Goal: Find specific page/section: Find specific page/section

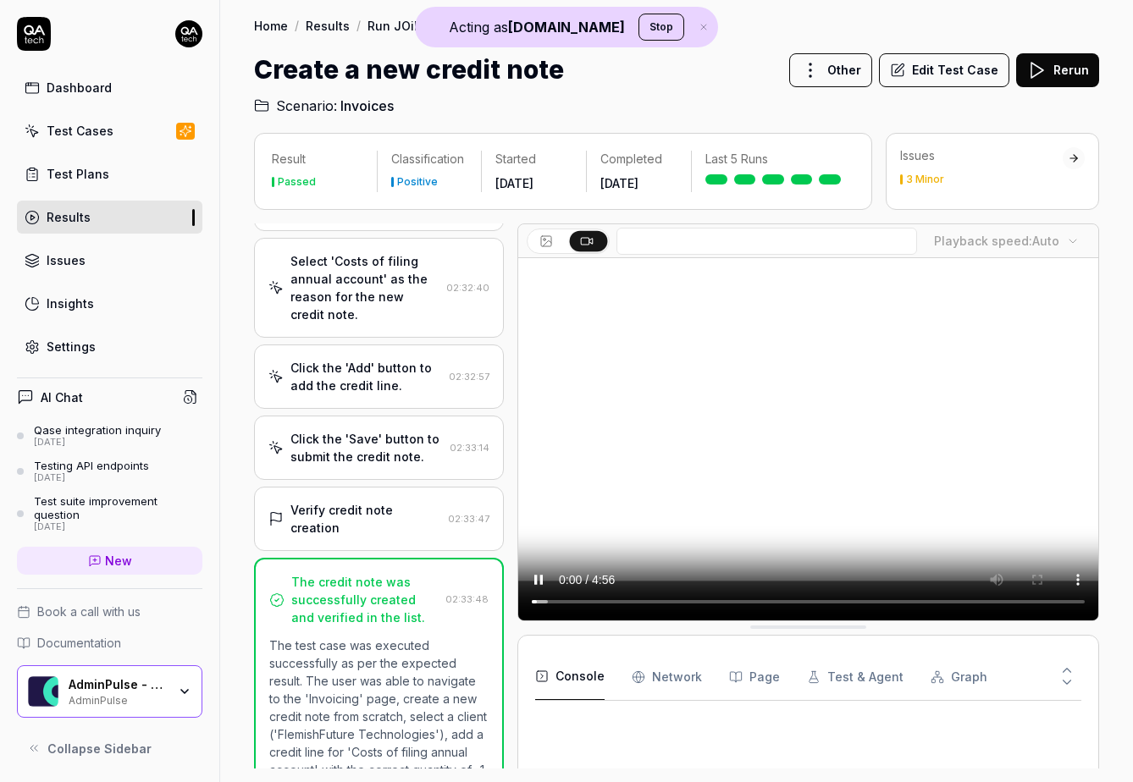
scroll to position [689, 0]
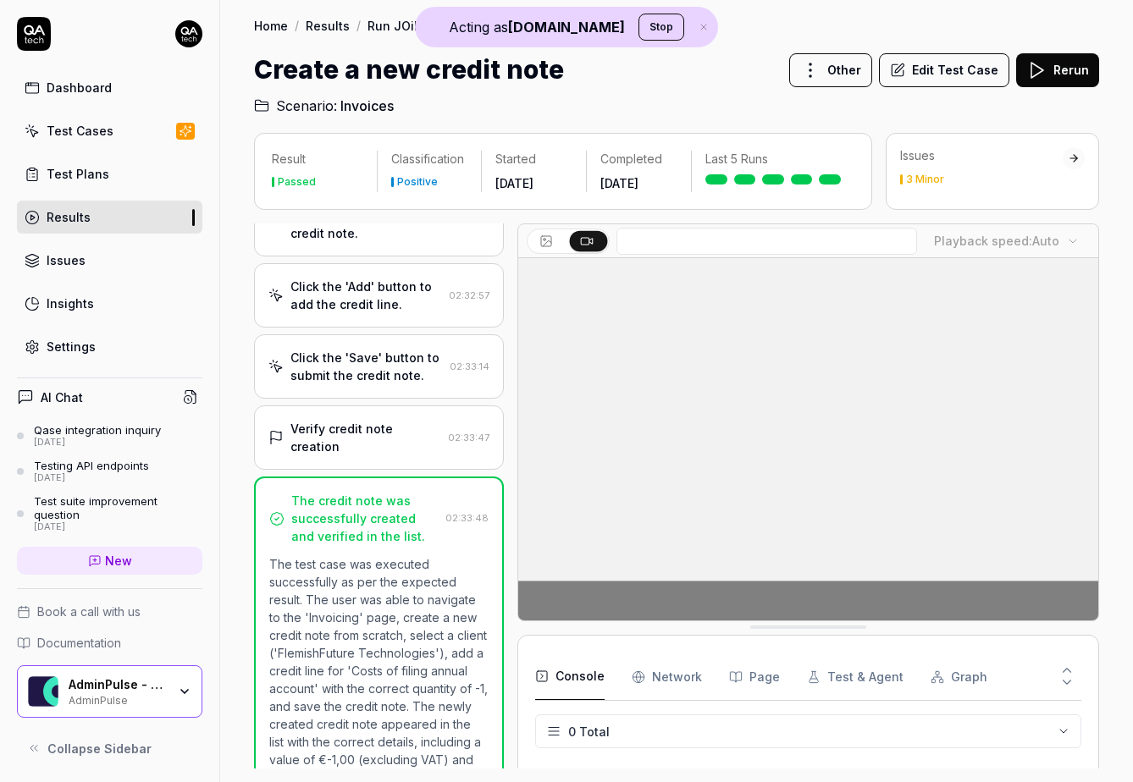
click at [168, 687] on div "AdminPulse - 0475.384.429 AdminPulse" at bounding box center [123, 691] width 109 height 29
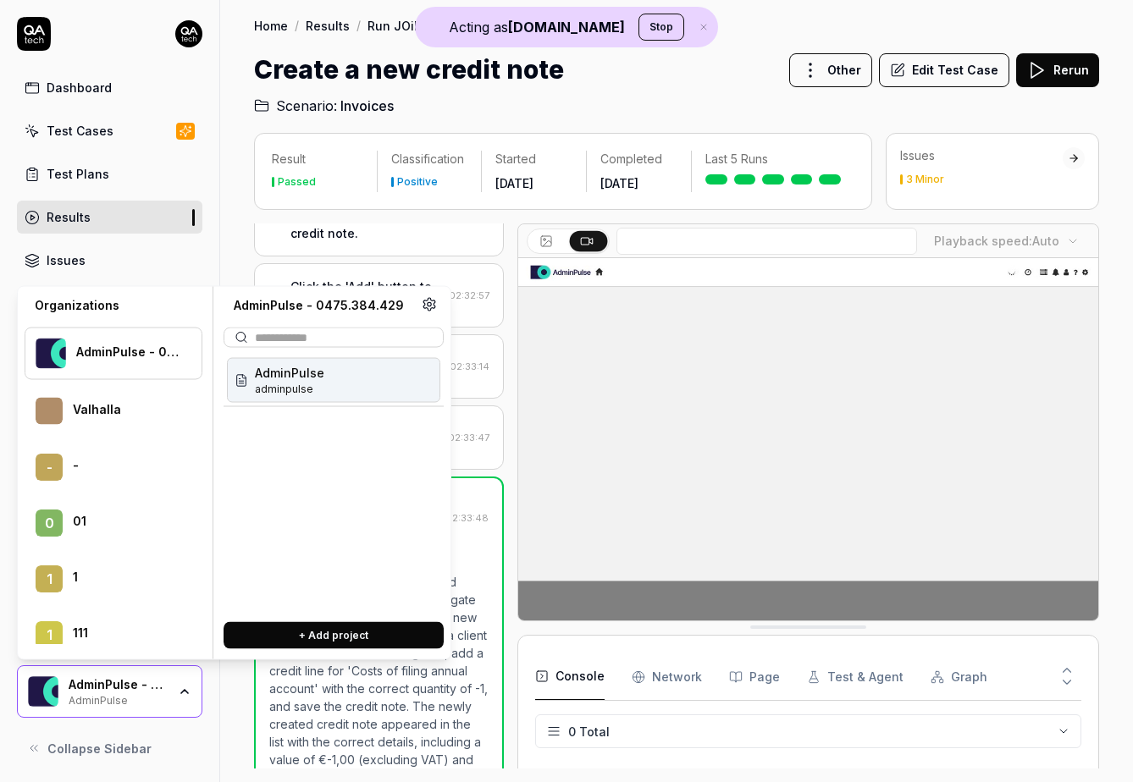
scroll to position [2911, 0]
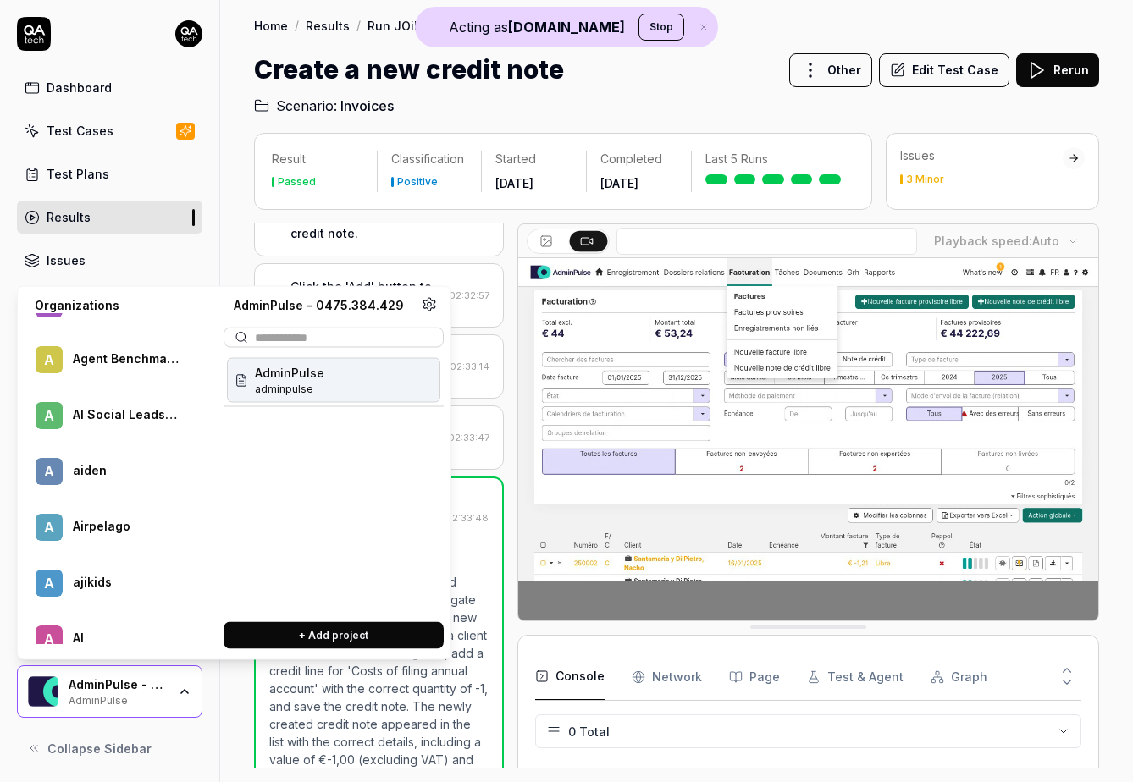
click at [105, 519] on div "Airpelago" at bounding box center [126, 526] width 107 height 15
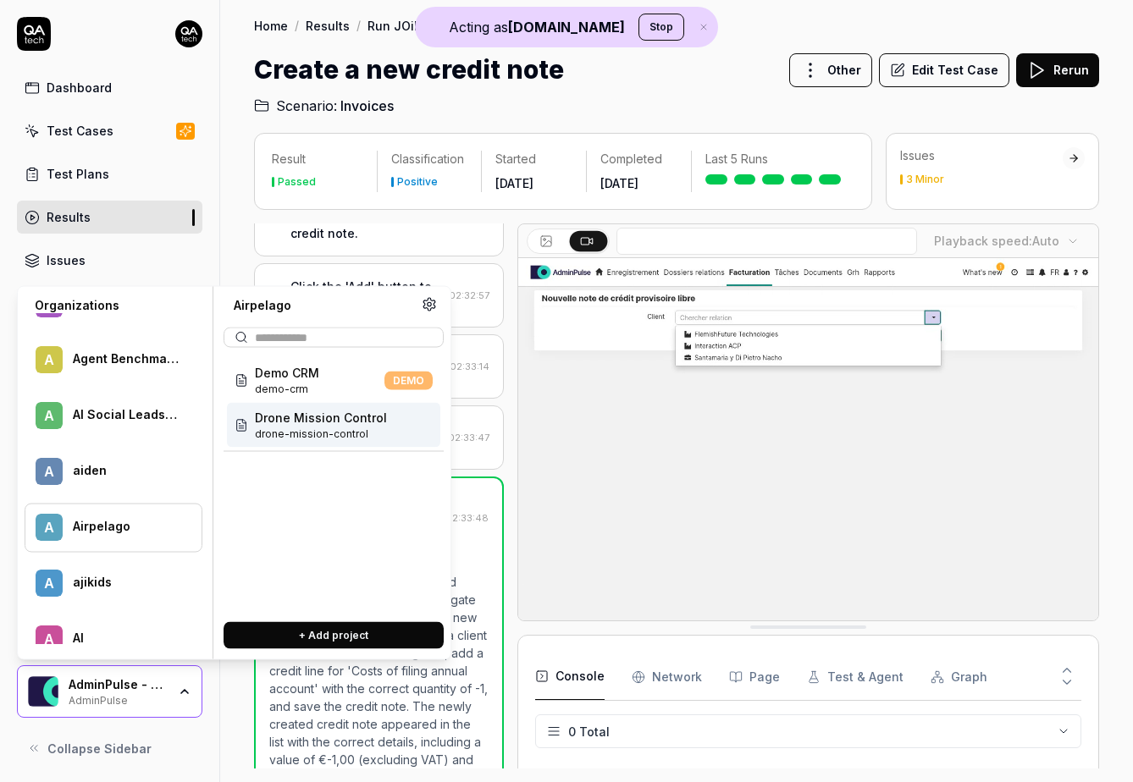
click at [332, 428] on span "drone-mission-control" at bounding box center [321, 434] width 132 height 15
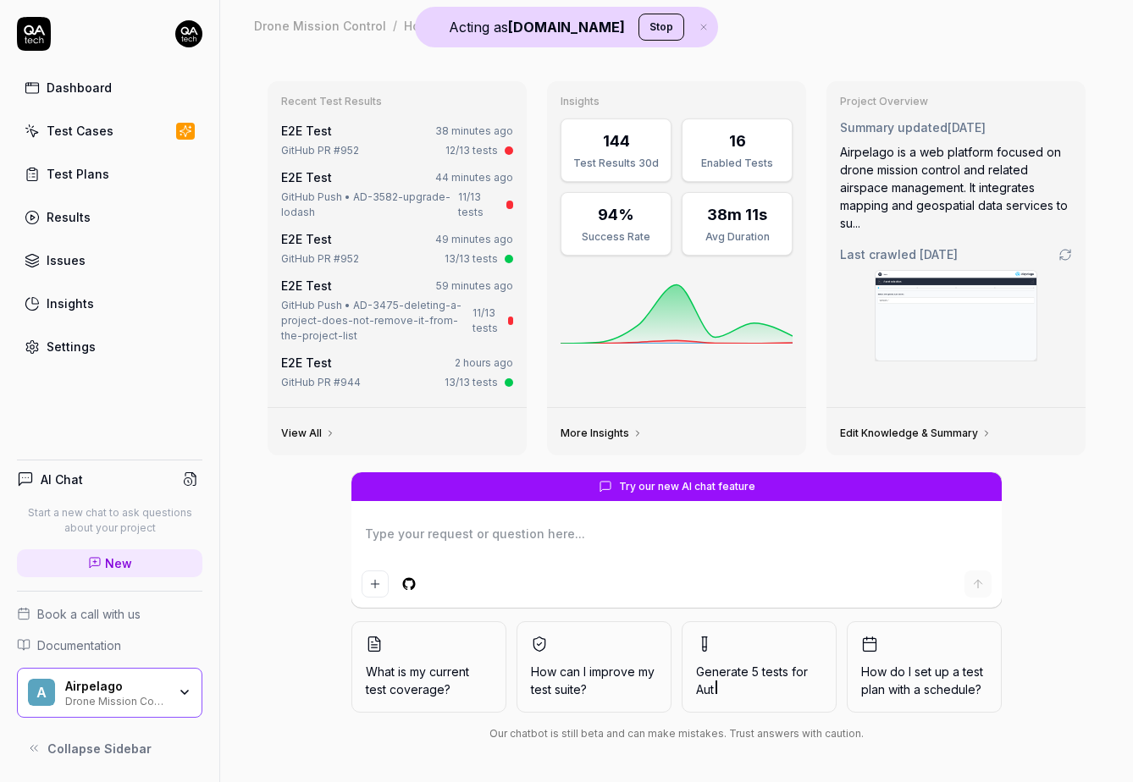
click at [330, 145] on div "GitHub PR #952" at bounding box center [320, 150] width 78 height 15
type textarea "*"
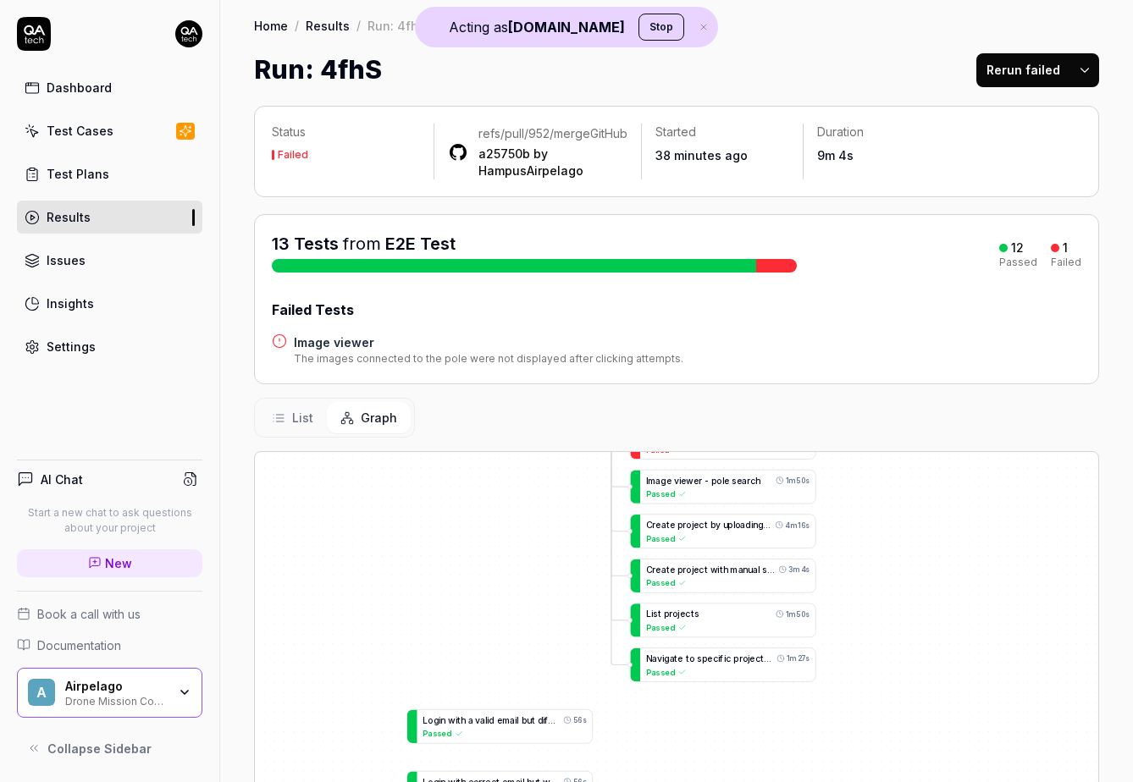
drag, startPoint x: 836, startPoint y: 634, endPoint x: 616, endPoint y: 403, distance: 319.2
click at [617, 403] on div "Status Failed refs/pull/952/merge GitHub a25750b by HampusAirpelago Started 38 …" at bounding box center [676, 600] width 913 height 1022
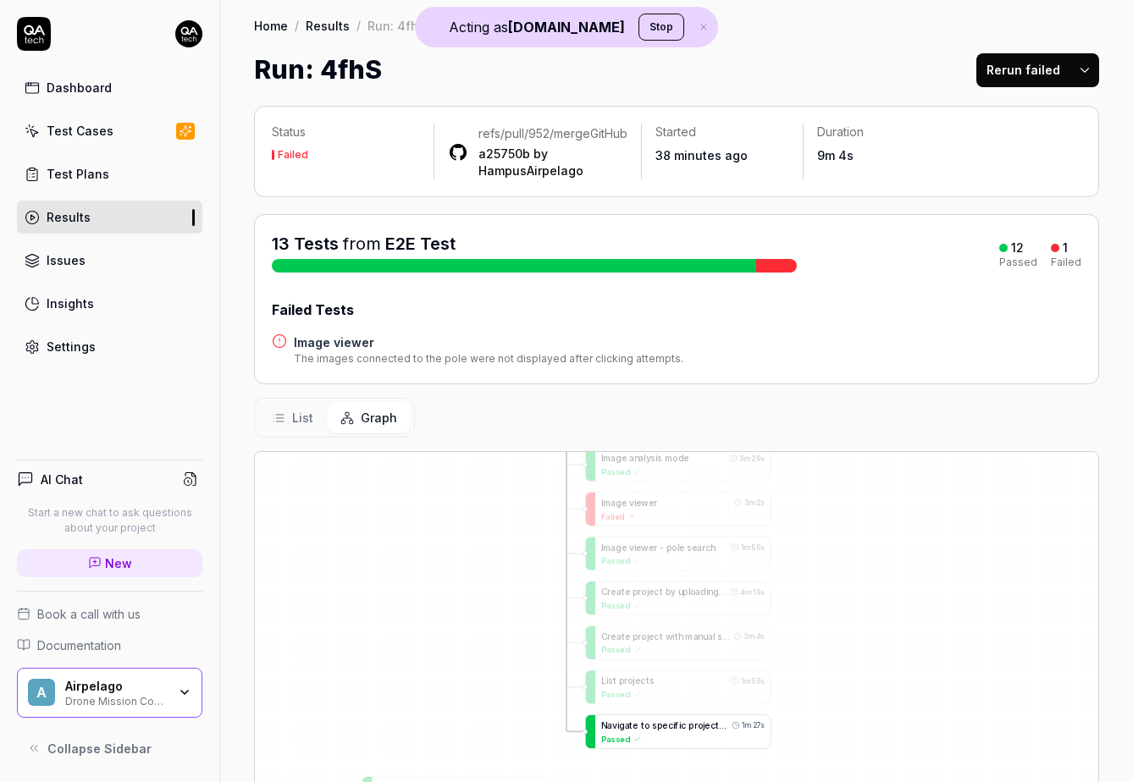
drag, startPoint x: 701, startPoint y: 671, endPoint x: 663, endPoint y: 744, distance: 82.2
click at [663, 731] on span "e" at bounding box center [664, 725] width 5 height 10
click at [671, 553] on span "o" at bounding box center [673, 548] width 5 height 10
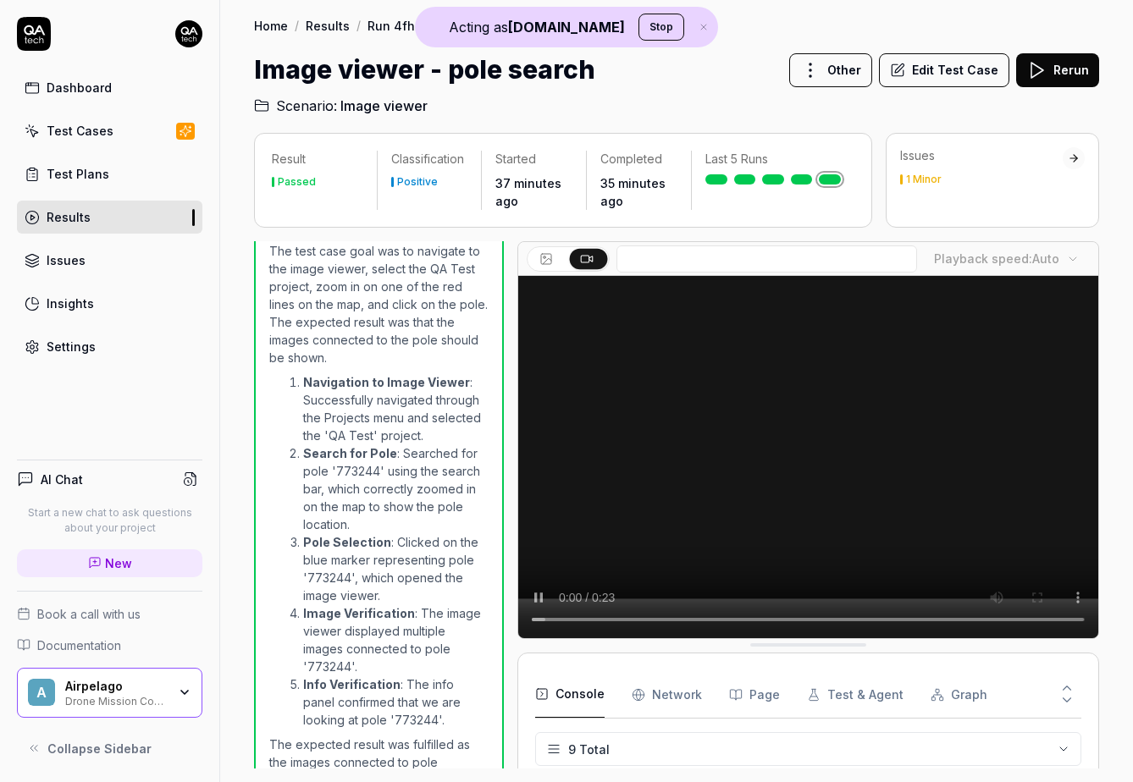
scroll to position [310, 0]
